Goal: Task Accomplishment & Management: Complete application form

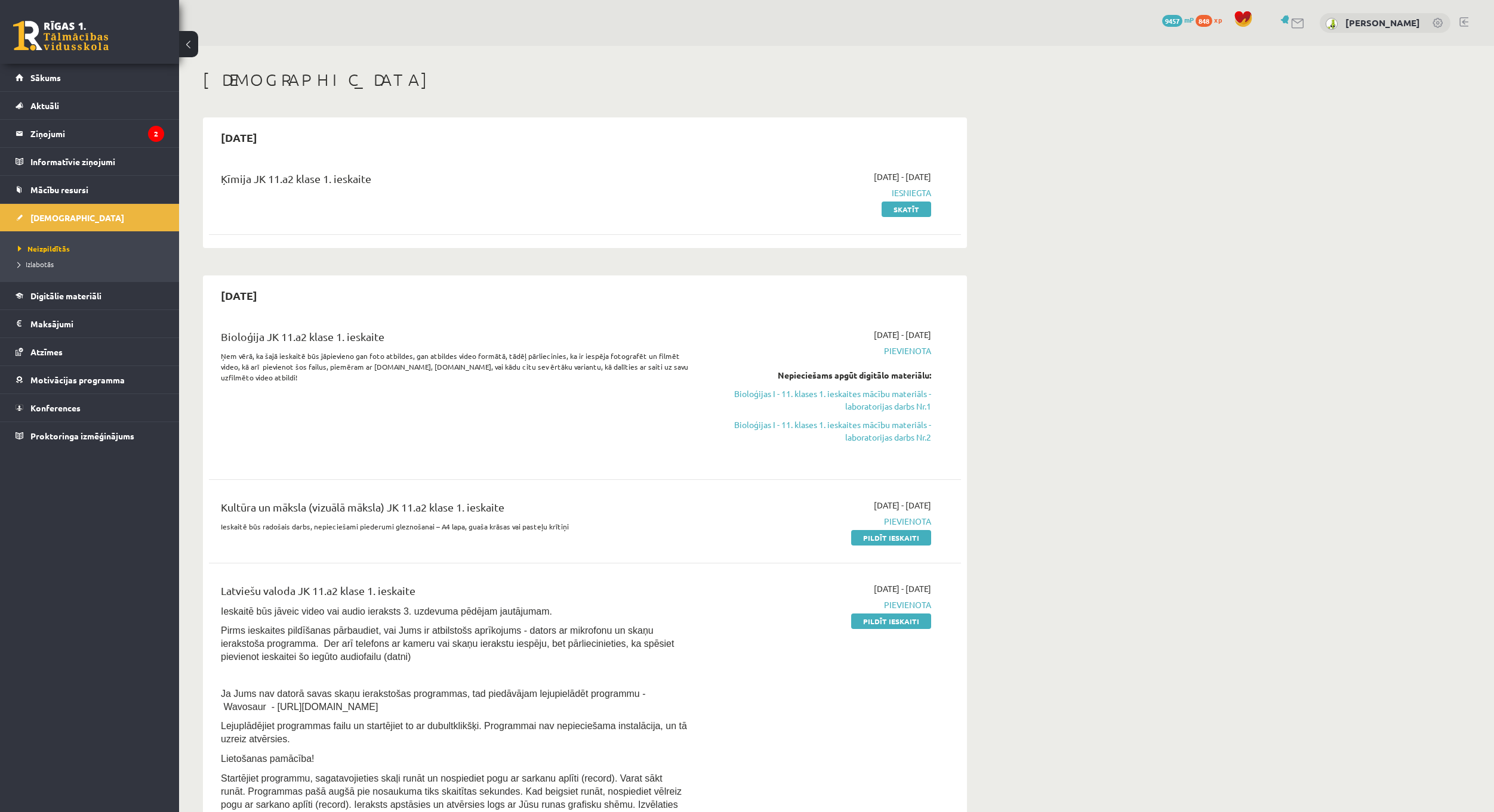
scroll to position [119, 0]
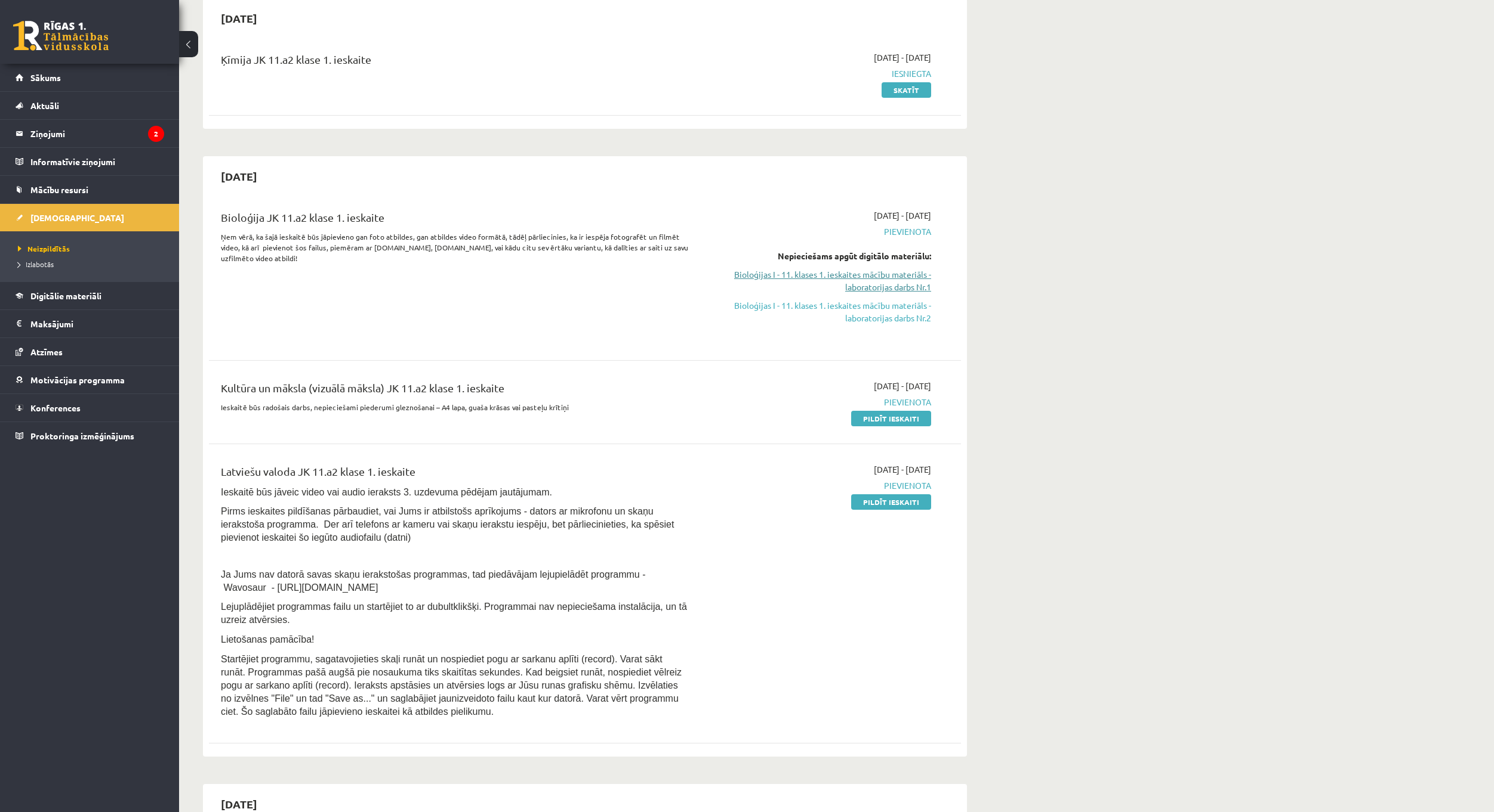
click at [911, 278] on link "Bioloģijas I - 11. klases 1. ieskaites mācību materiāls - laboratorijas darbs N…" at bounding box center [819, 281] width 225 height 25
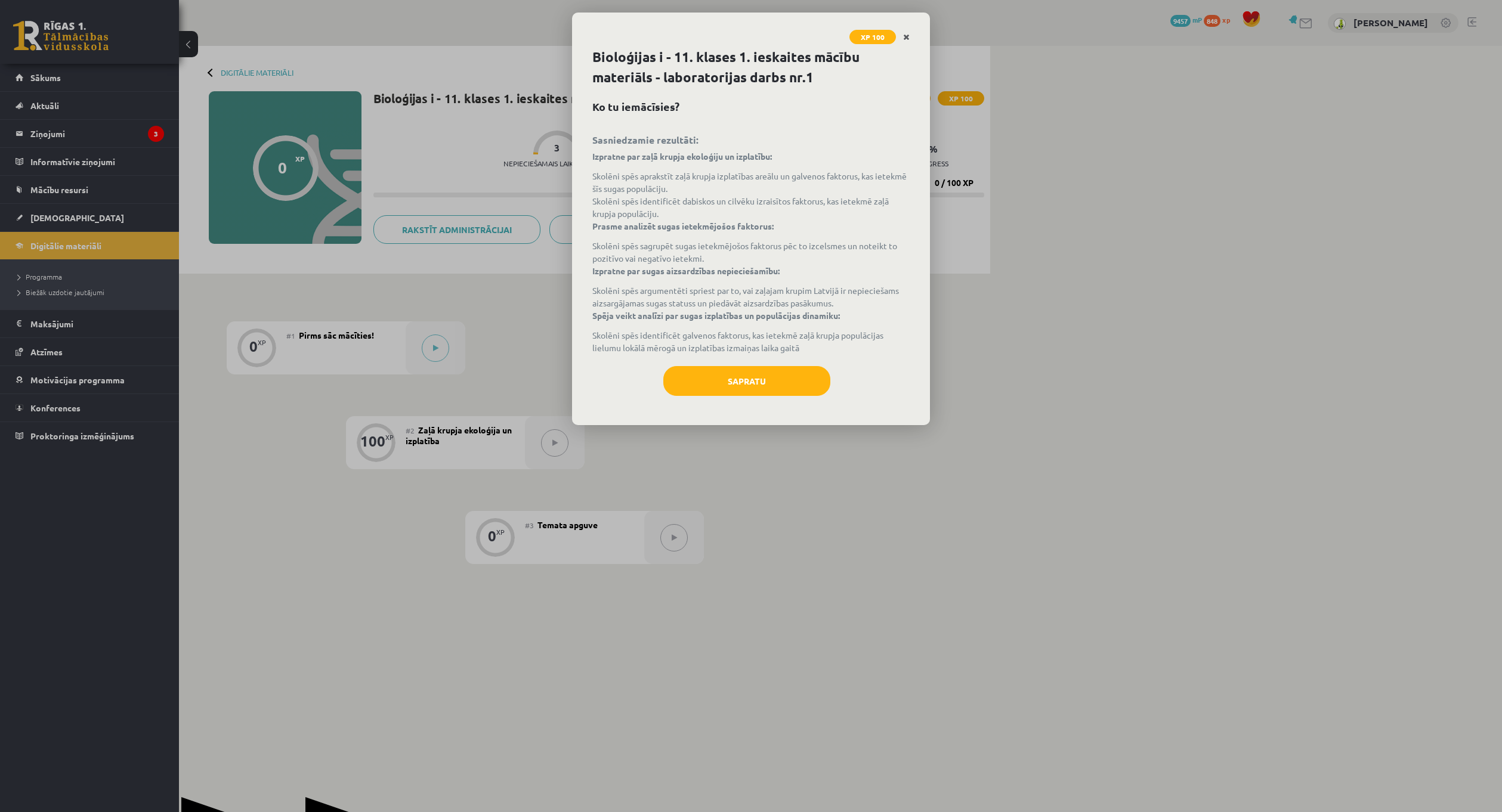
click at [909, 31] on link "Close" at bounding box center [907, 37] width 21 height 24
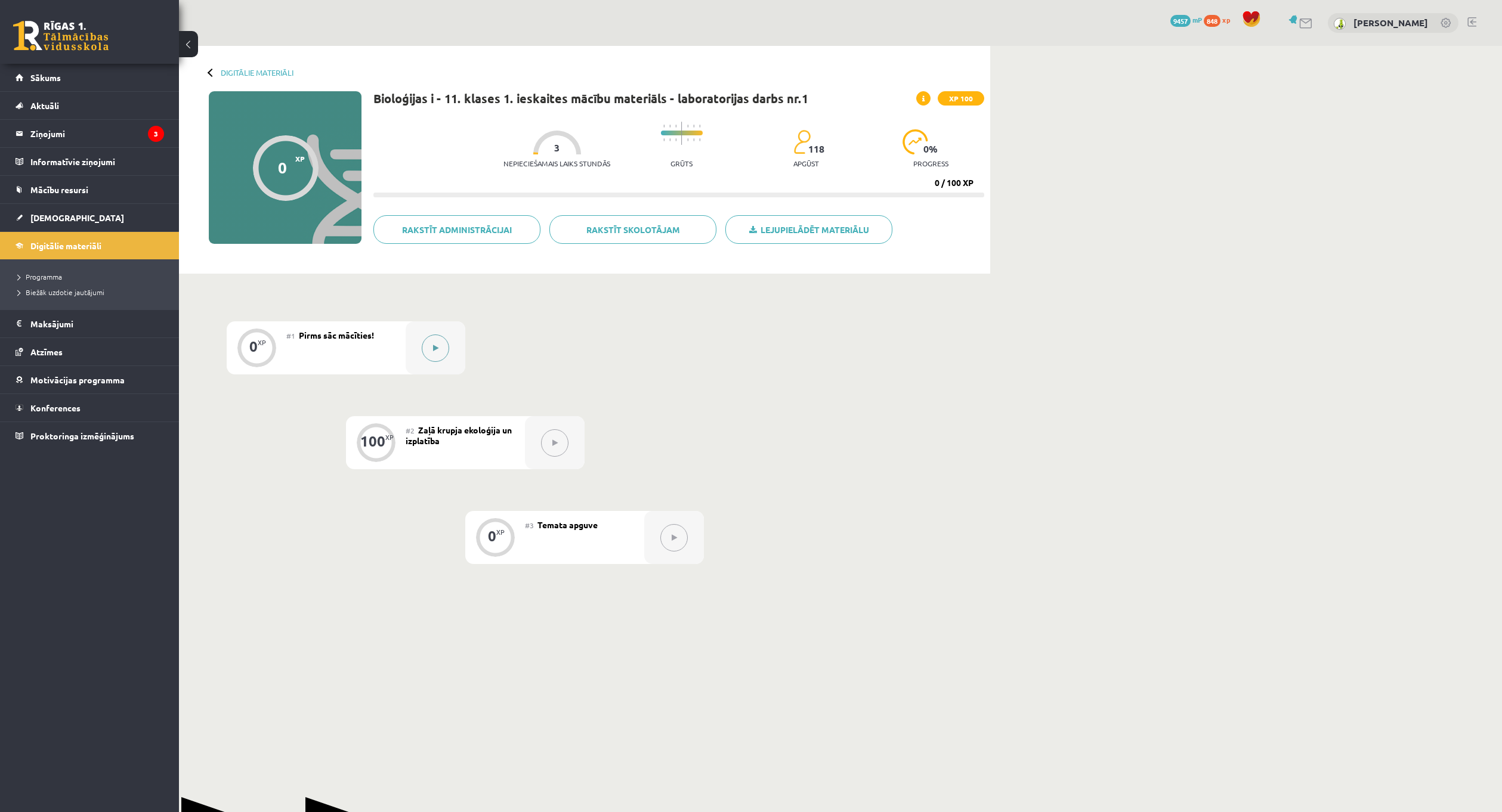
click at [437, 347] on icon at bounding box center [435, 349] width 5 height 7
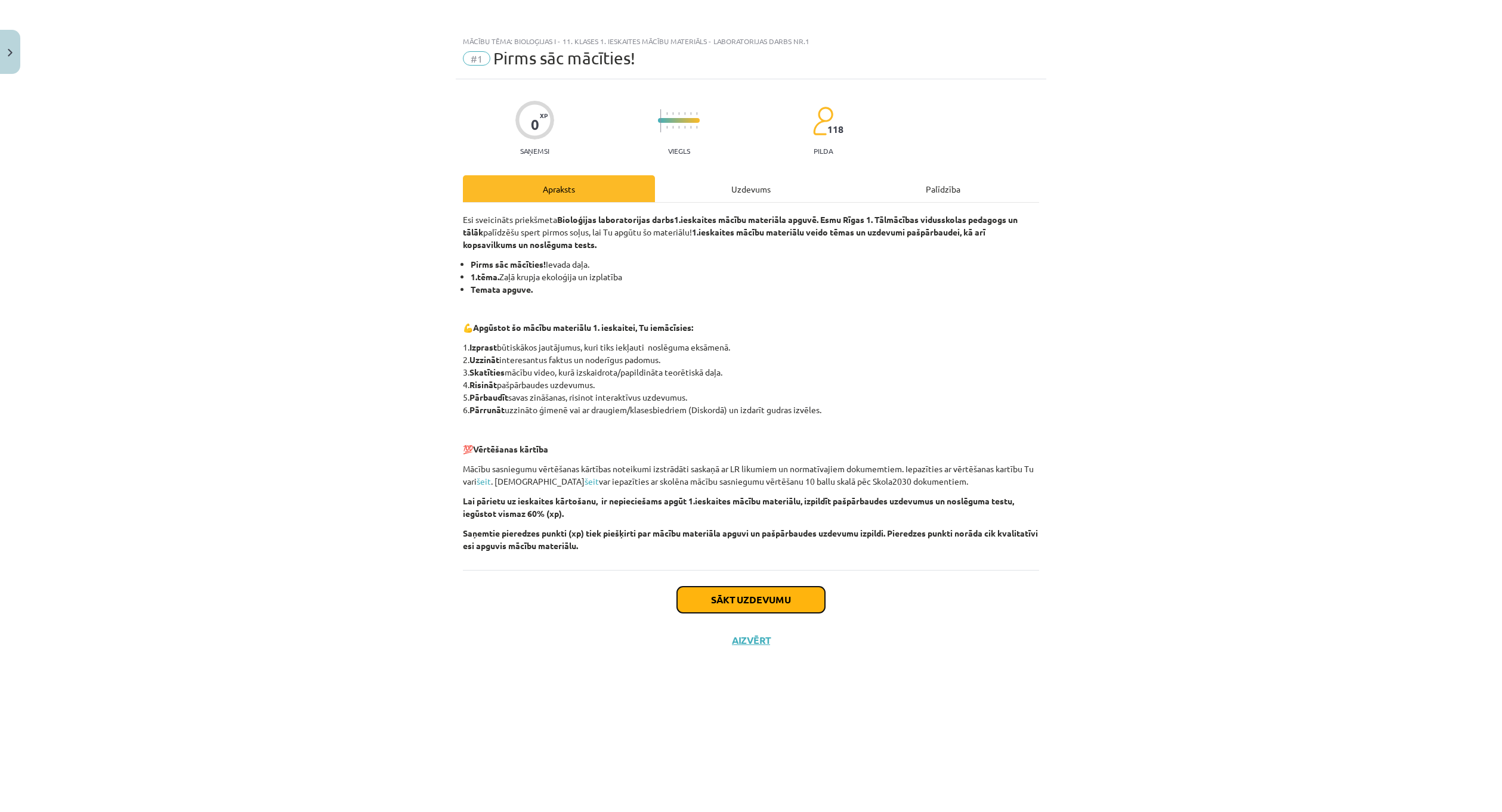
click at [744, 600] on button "Sākt uzdevumu" at bounding box center [751, 600] width 148 height 26
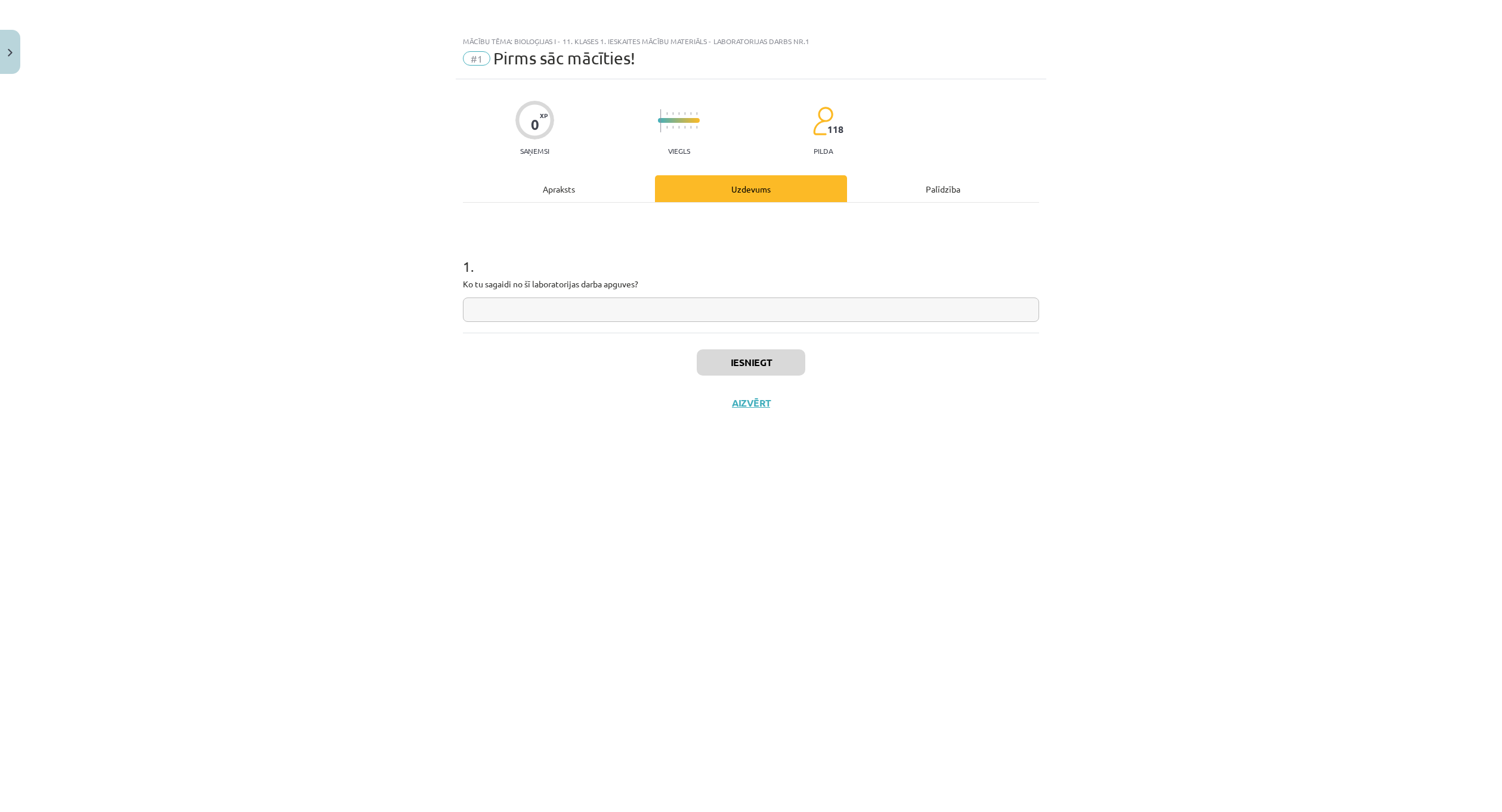
click at [700, 312] on input "text" at bounding box center [751, 310] width 576 height 25
type input "*"
click at [750, 369] on button "Iesniegt" at bounding box center [751, 363] width 109 height 26
click at [787, 407] on button "Nākamā nodarbība" at bounding box center [751, 411] width 117 height 27
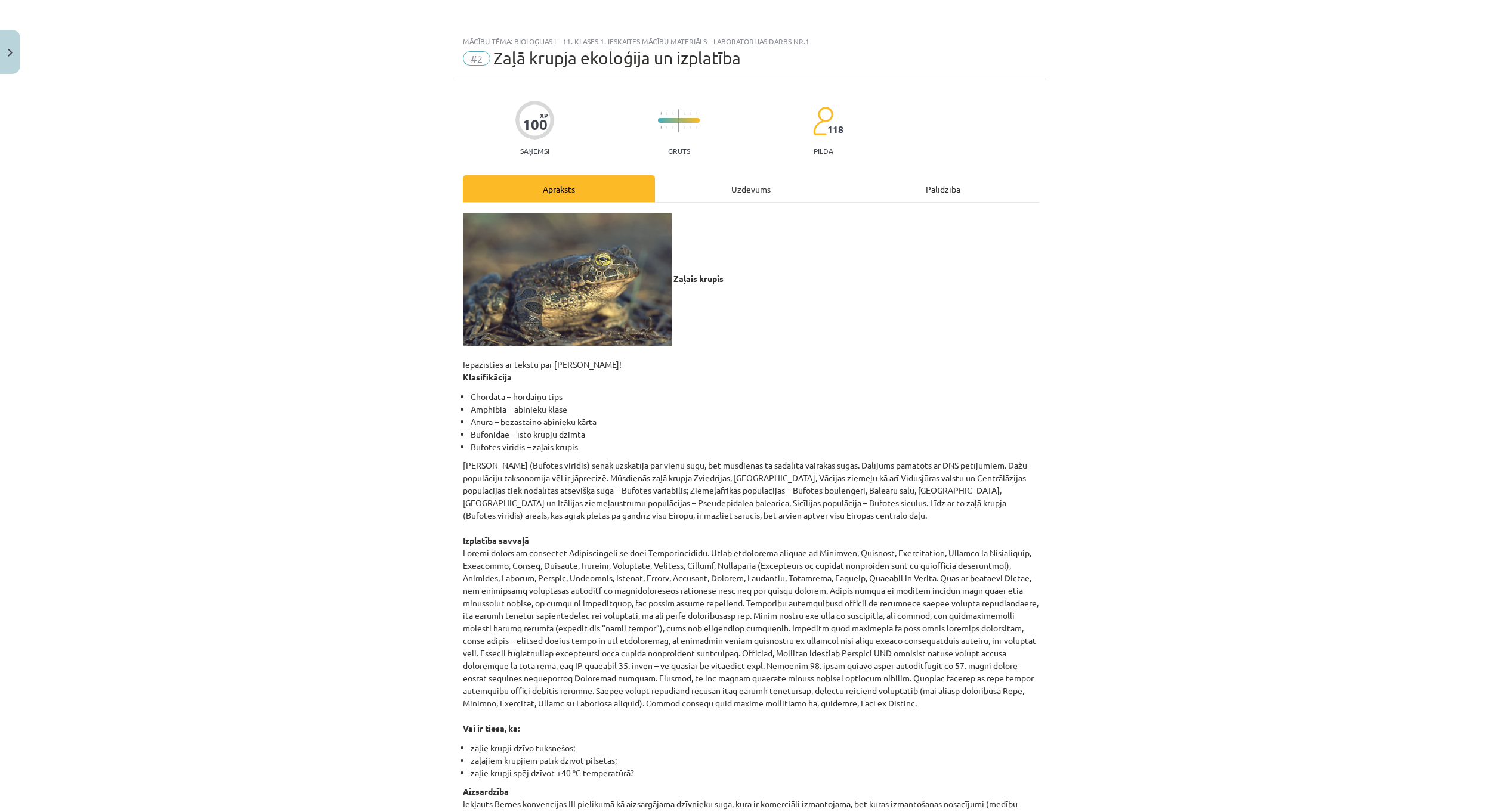
click at [741, 190] on div "Uzdevums" at bounding box center [751, 189] width 192 height 27
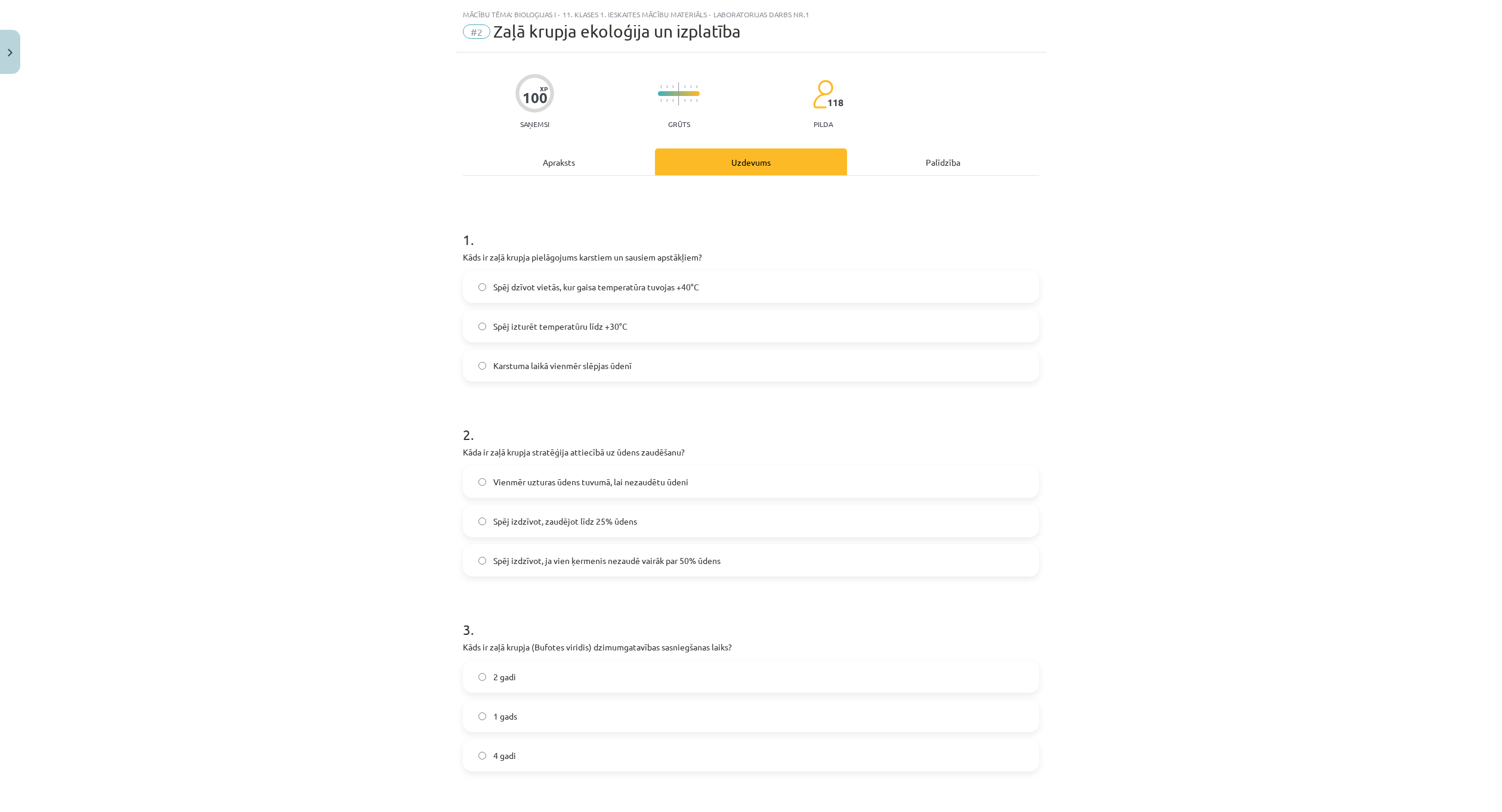
scroll to position [30, 0]
click at [576, 162] on div "Apraksts" at bounding box center [558, 159] width 192 height 27
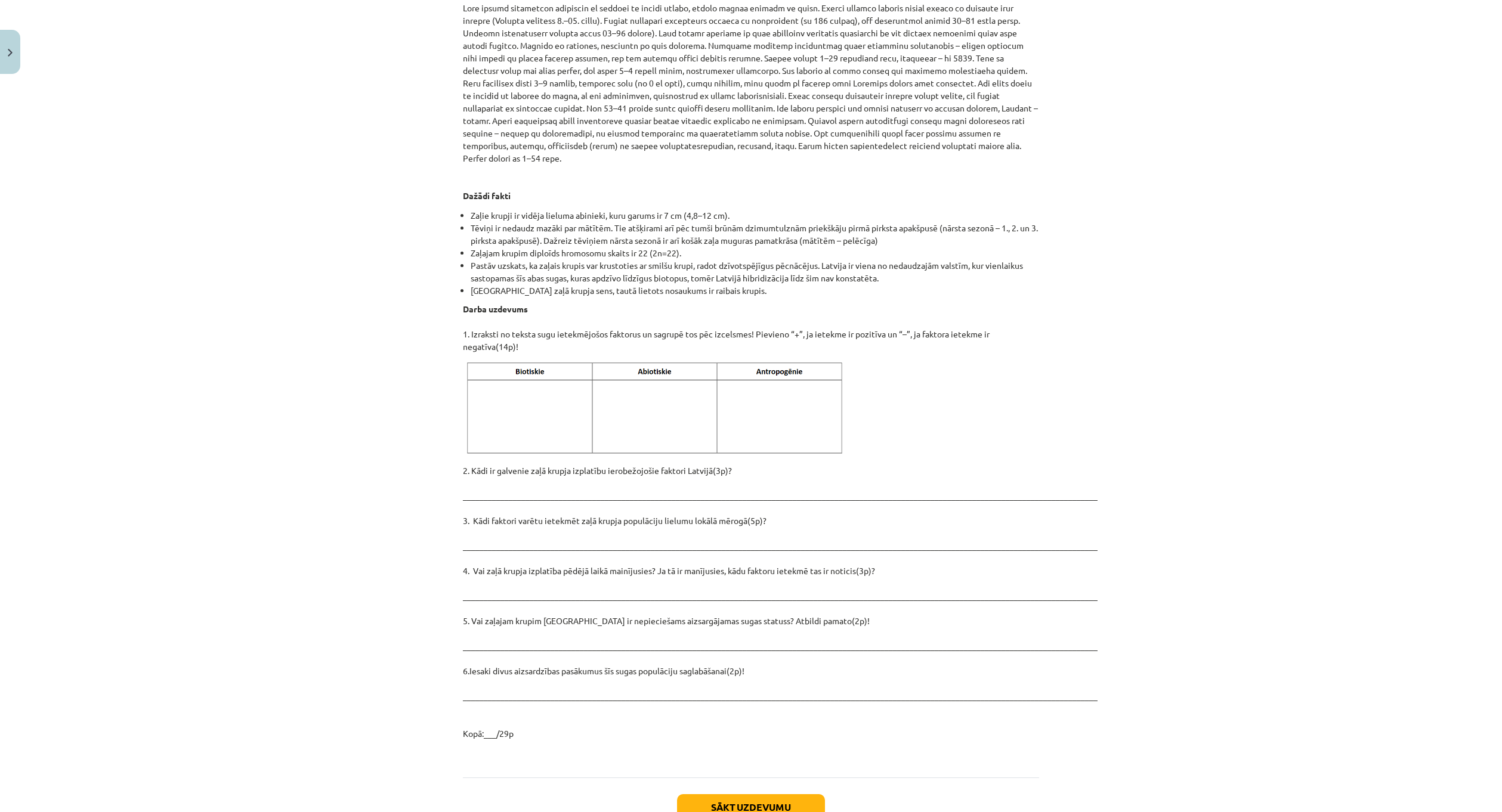
scroll to position [1261, 0]
drag, startPoint x: 525, startPoint y: 460, endPoint x: 544, endPoint y: 471, distance: 22.0
click at [544, 471] on p "2. Kādi ir galvenie zaļā krupja izplatību ierobežojošie faktori Latvijā(3p)? __…" at bounding box center [751, 601] width 576 height 276
click at [885, 422] on p at bounding box center [751, 407] width 576 height 97
drag, startPoint x: 885, startPoint y: 422, endPoint x: 905, endPoint y: 404, distance: 26.9
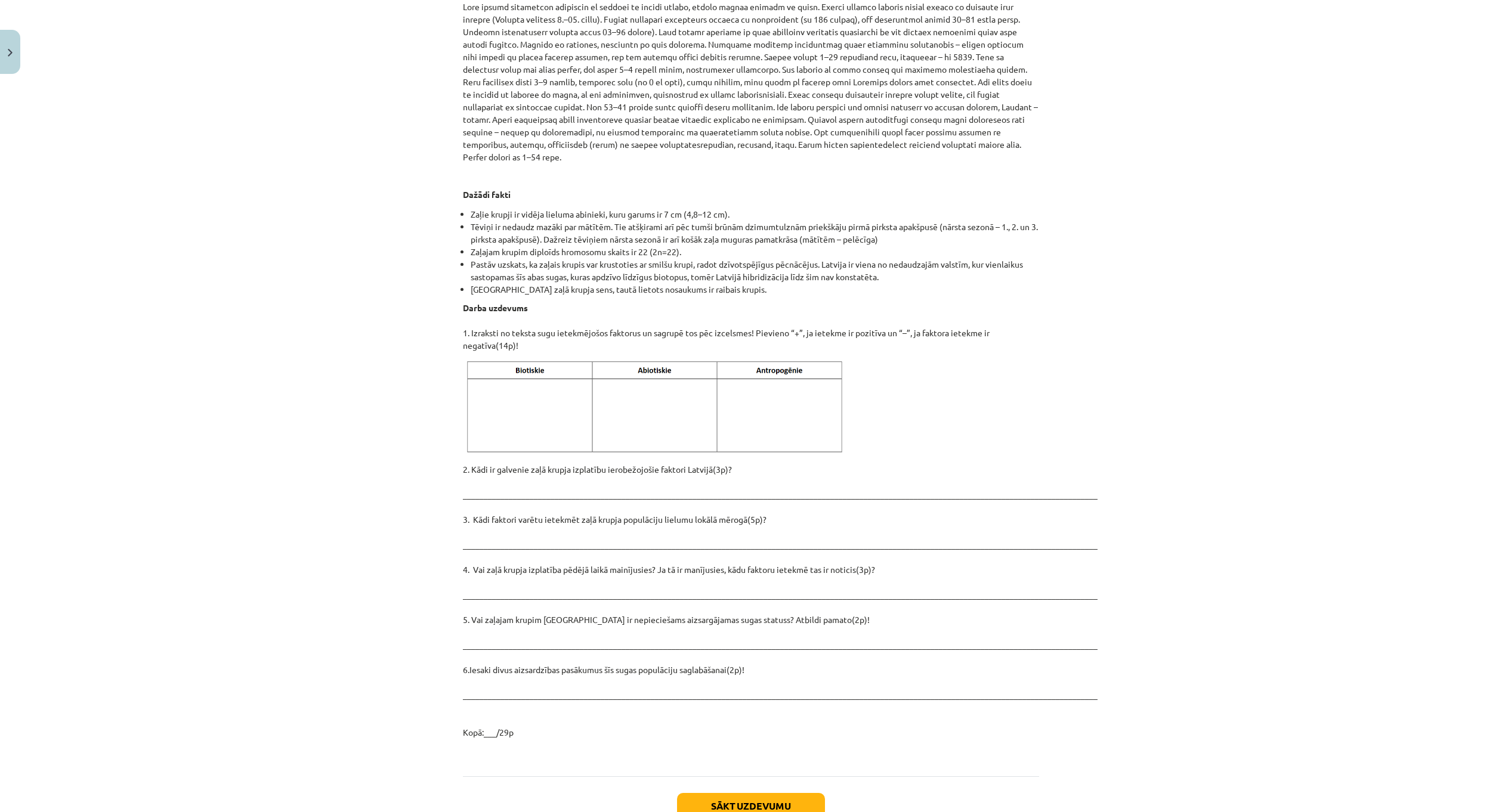
click at [905, 404] on p at bounding box center [751, 407] width 576 height 97
